Goal: Check status: Check status

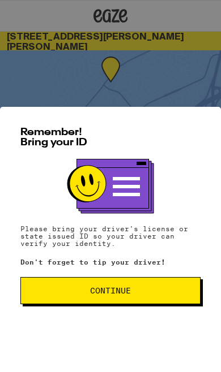
click at [137, 303] on button "Continue" at bounding box center [110, 290] width 180 height 27
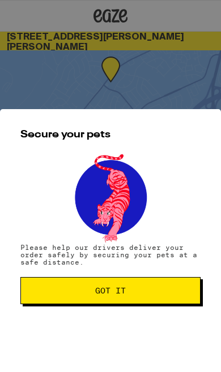
click at [142, 307] on div "Secure your pets Please help our drivers deliver your order safely by securing …" at bounding box center [110, 240] width 221 height 263
click at [154, 286] on button "Got it" at bounding box center [110, 290] width 180 height 27
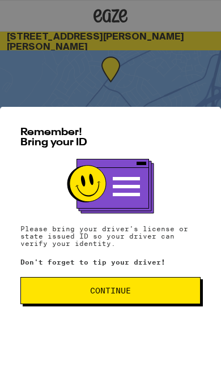
click at [152, 303] on button "Continue" at bounding box center [110, 290] width 180 height 27
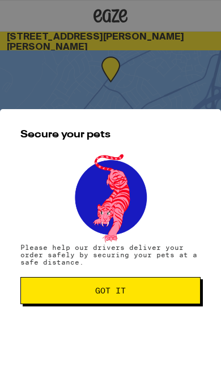
click at [166, 271] on div "Secure your pets Please help our drivers deliver your order safely by securing …" at bounding box center [110, 240] width 221 height 263
click at [170, 287] on span "Got it" at bounding box center [110, 291] width 161 height 8
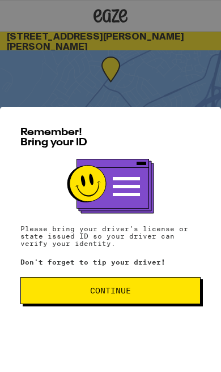
click at [124, 287] on span "Continue" at bounding box center [110, 291] width 41 height 8
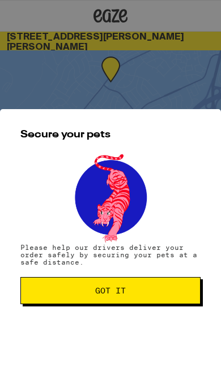
click at [123, 300] on button "Got it" at bounding box center [110, 290] width 180 height 27
